Goal: Ask a question

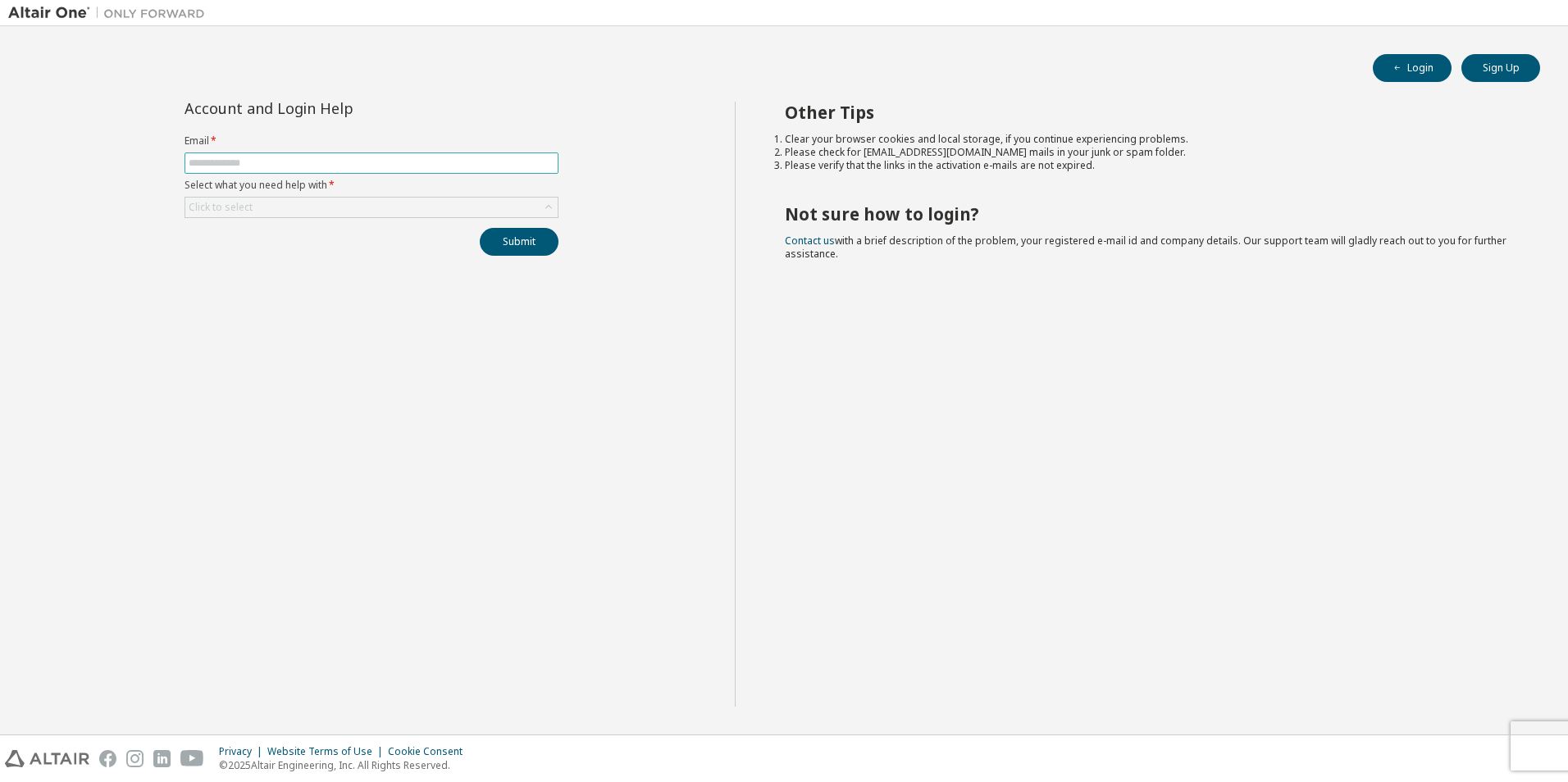
click at [290, 157] on input "text" at bounding box center [371, 163] width 365 height 13
type input "**********"
click at [427, 210] on div "Click to select" at bounding box center [371, 207] width 372 height 20
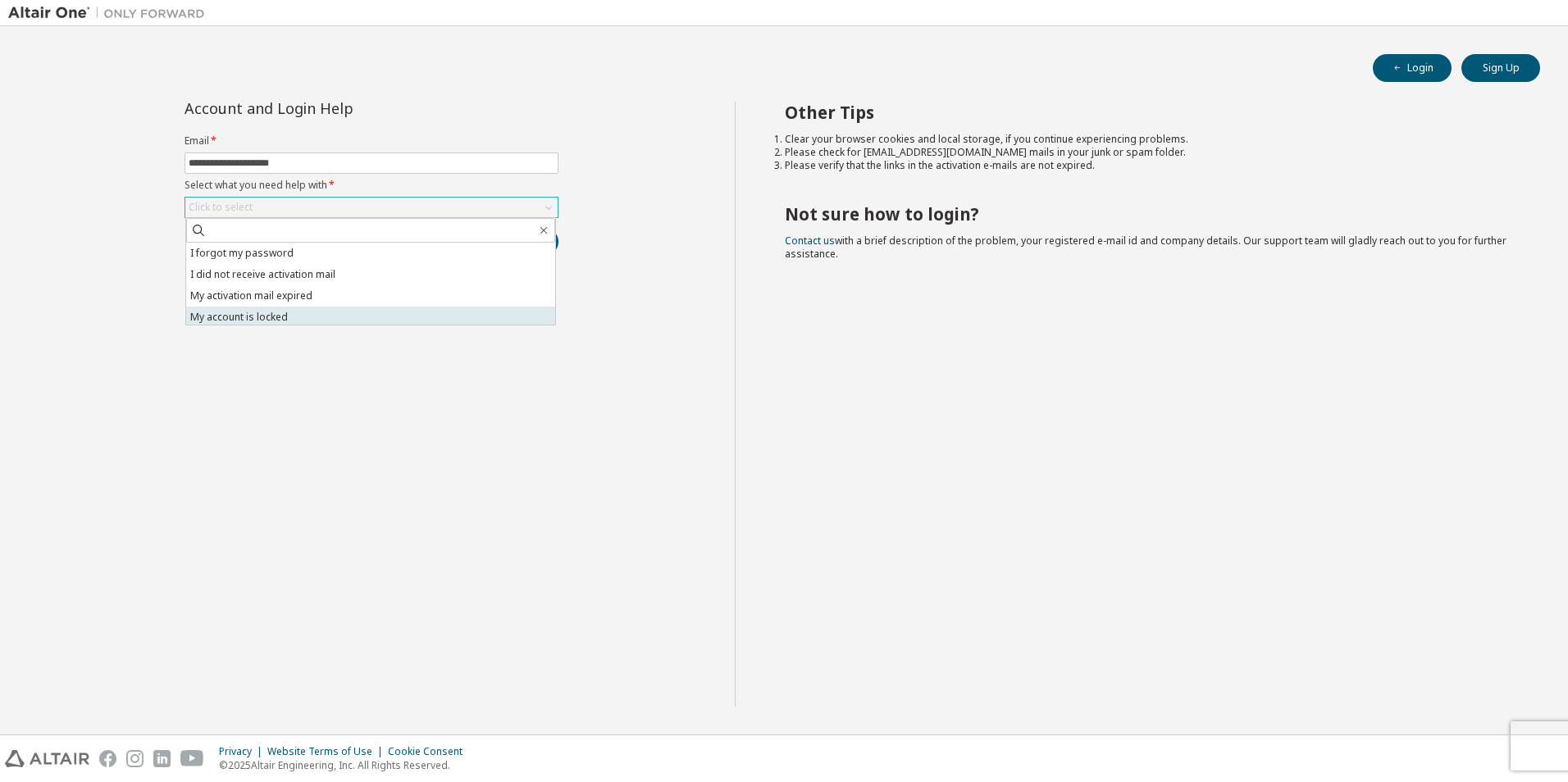
click at [340, 308] on li "My account is locked" at bounding box center [371, 317] width 369 height 21
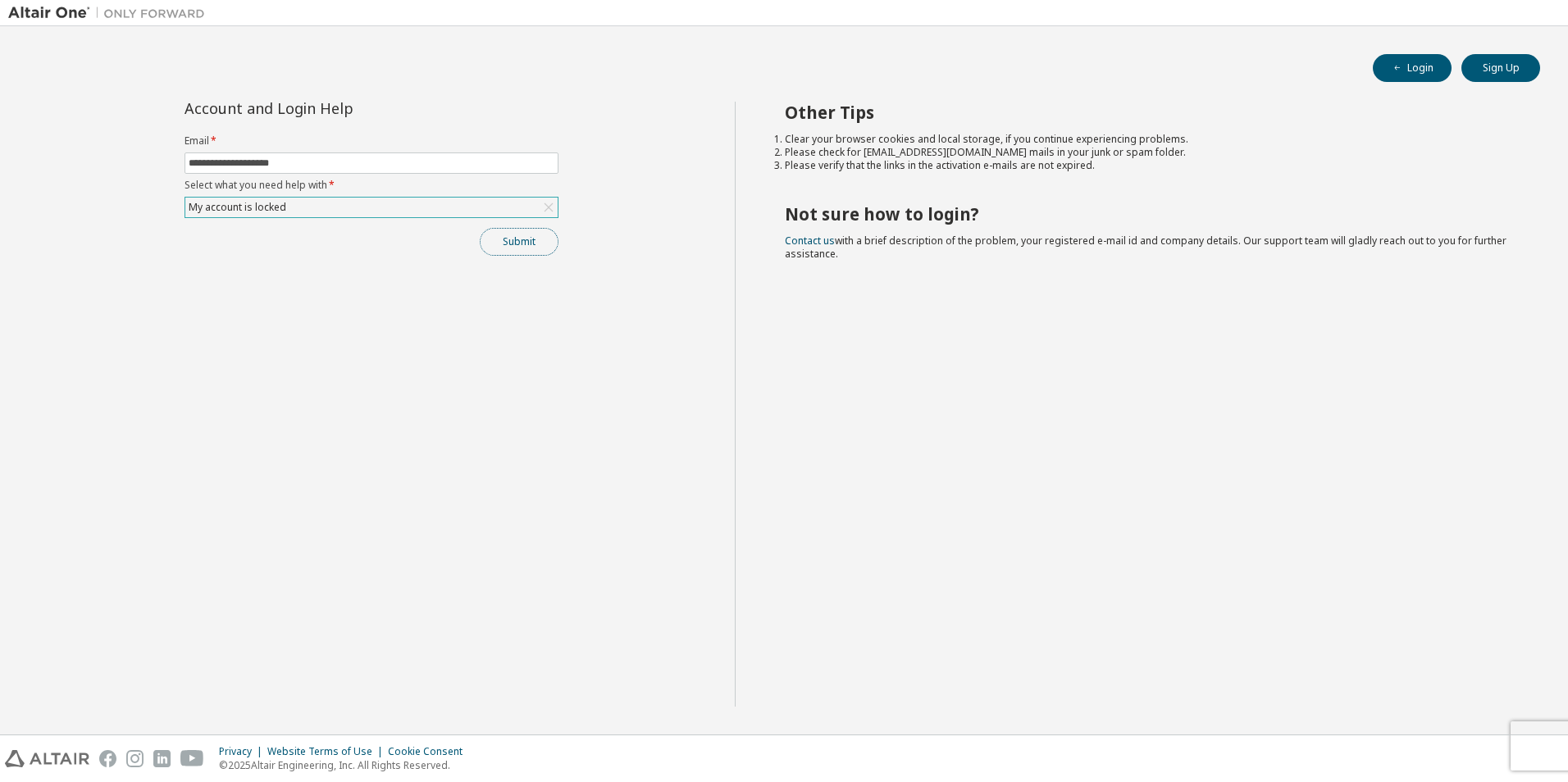
click at [523, 231] on button "Submit" at bounding box center [520, 241] width 79 height 28
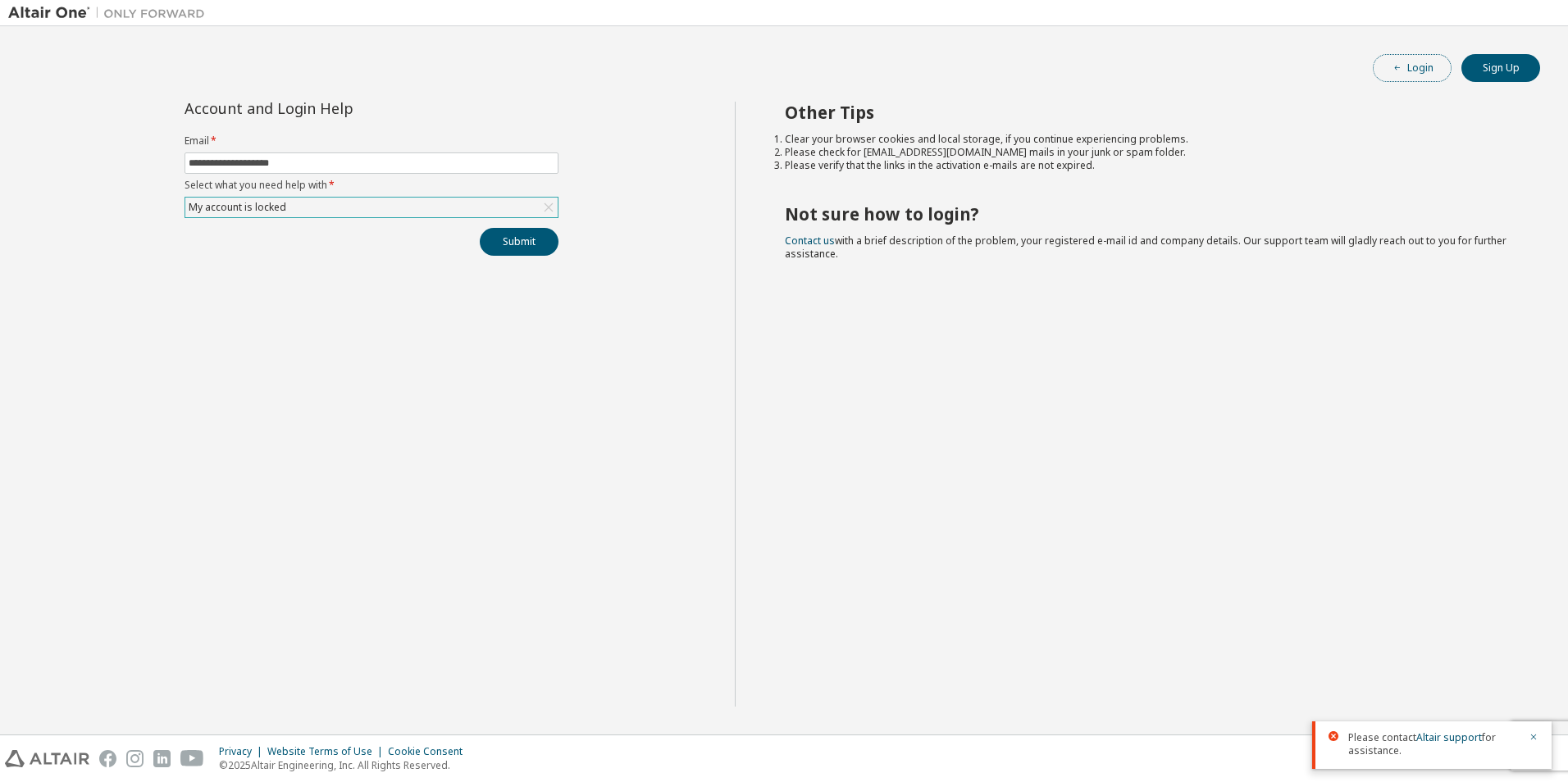
click at [1434, 64] on button "Login" at bounding box center [1412, 68] width 79 height 28
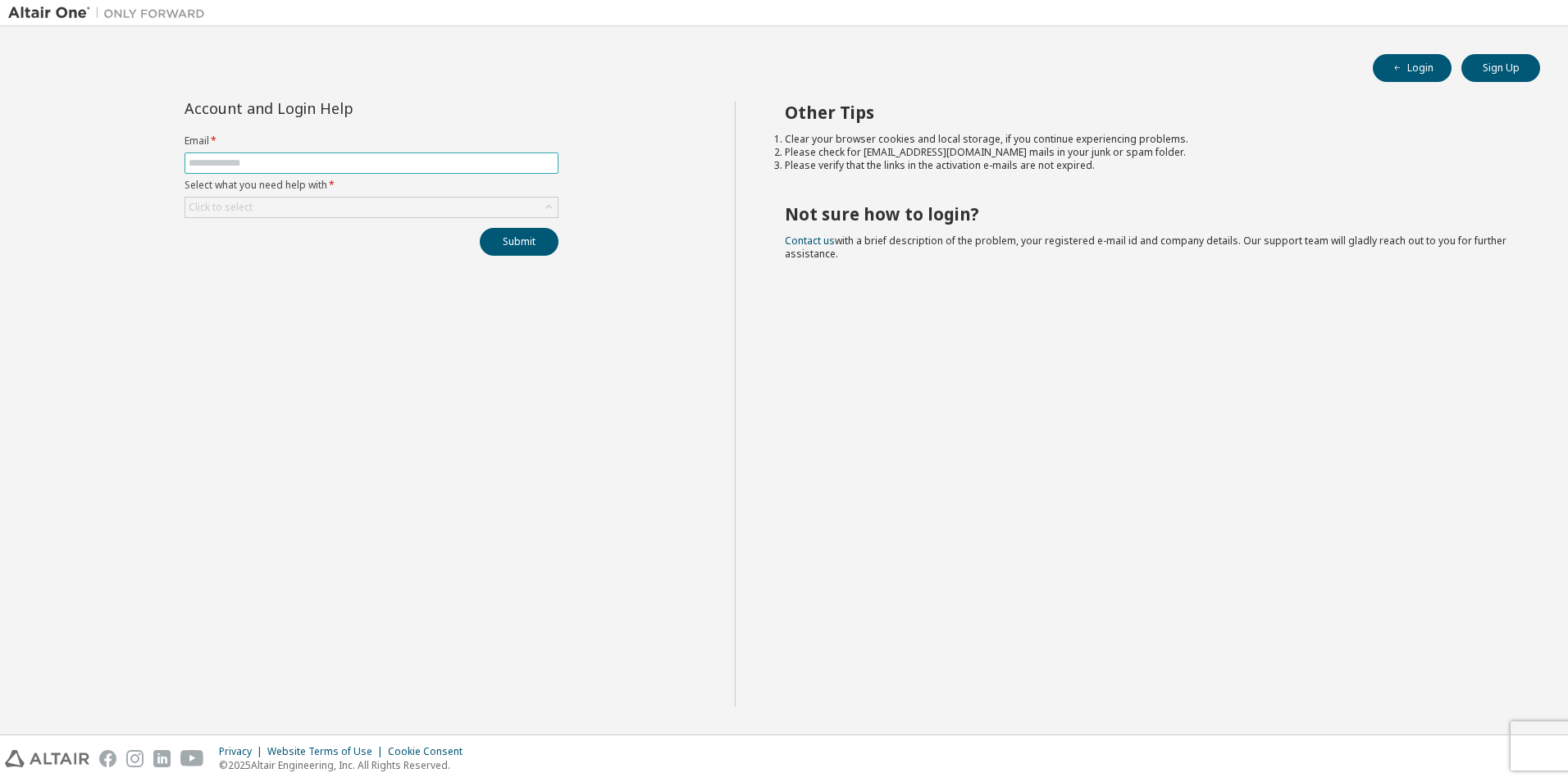
click at [437, 167] on input "text" at bounding box center [371, 163] width 365 height 13
type input "**********"
click at [423, 204] on div "Click to select" at bounding box center [371, 207] width 372 height 20
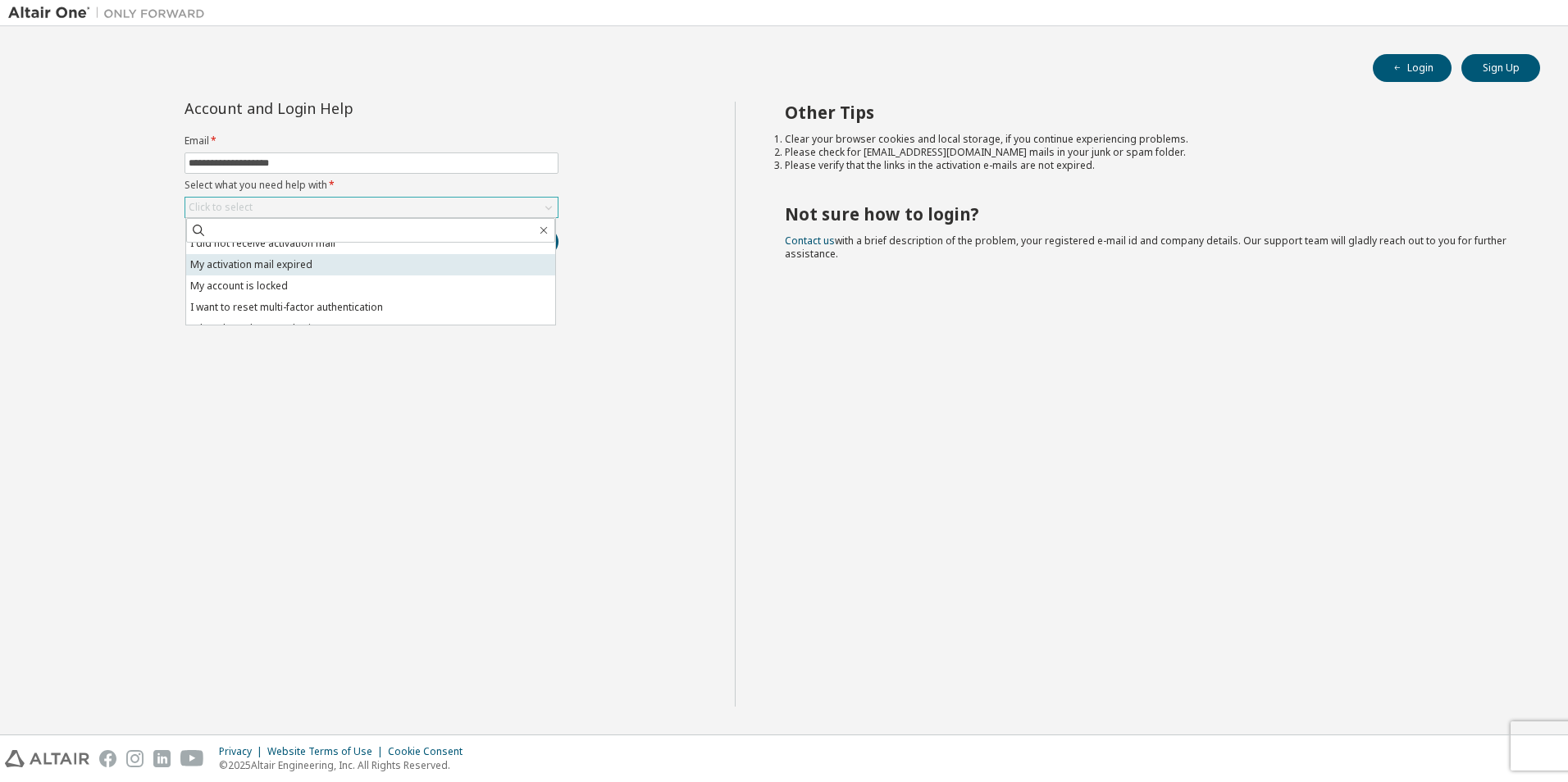
scroll to position [46, 0]
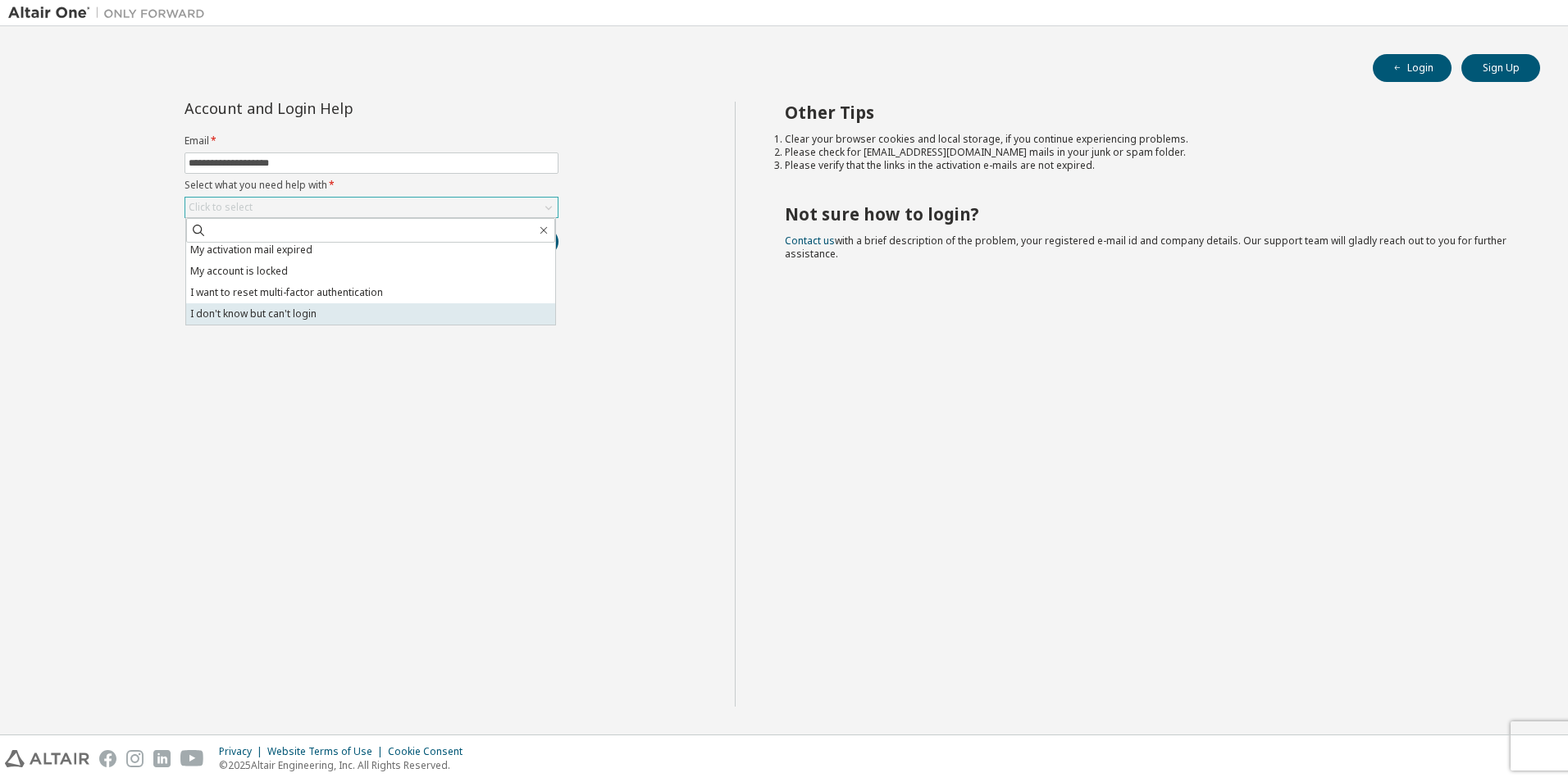
click at [300, 317] on li "I don't know but can't login" at bounding box center [371, 314] width 369 height 21
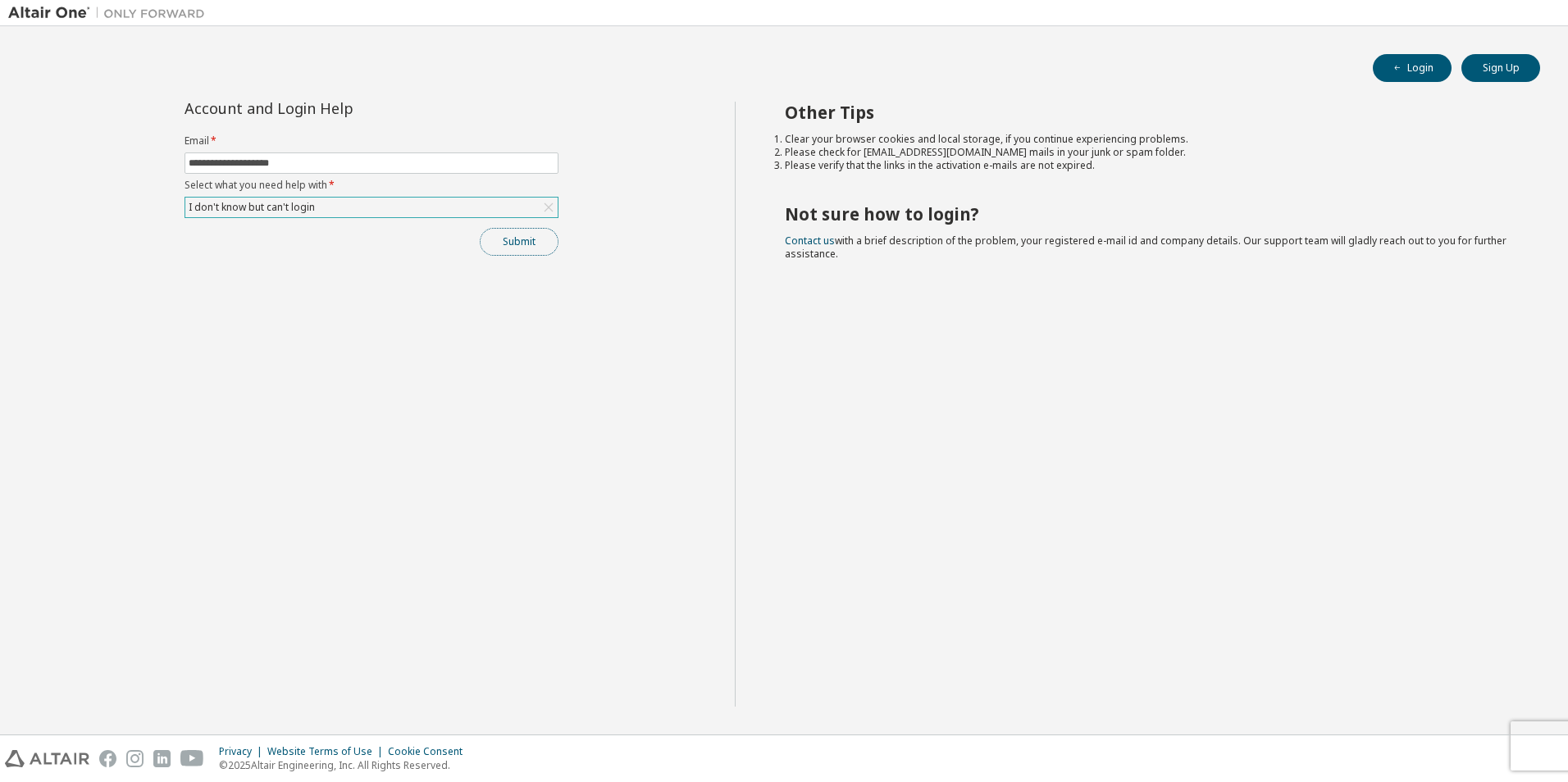
click at [513, 242] on button "Submit" at bounding box center [520, 241] width 79 height 28
click at [1025, 579] on div "Other Tips Clear your browser cookies and local storage, if you continue experi…" at bounding box center [1148, 404] width 826 height 605
click at [1442, 739] on link "Altair support" at bounding box center [1449, 738] width 66 height 14
click at [1452, 738] on link "Altair support" at bounding box center [1449, 738] width 66 height 14
